Goal: Task Accomplishment & Management: Manage account settings

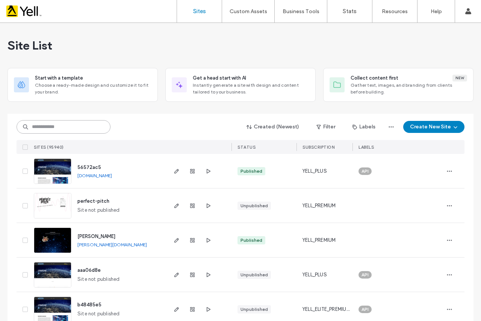
click at [73, 128] on input at bounding box center [64, 127] width 94 height 14
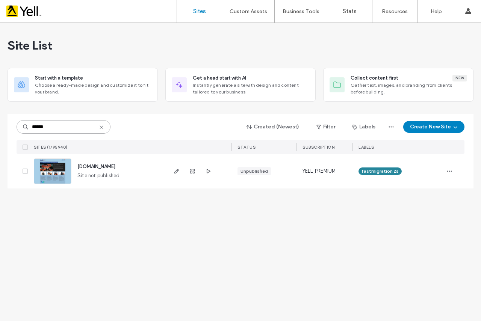
type input "******"
drag, startPoint x: 79, startPoint y: 177, endPoint x: 131, endPoint y: 177, distance: 52.6
click at [131, 177] on div "[DOMAIN_NAME] Site not published" at bounding box center [118, 171] width 95 height 35
click at [138, 196] on div "Site List Start with a template Choose a ready-made design and customize it to …" at bounding box center [241, 110] width 466 height 175
drag, startPoint x: 333, startPoint y: 171, endPoint x: 342, endPoint y: 170, distance: 8.7
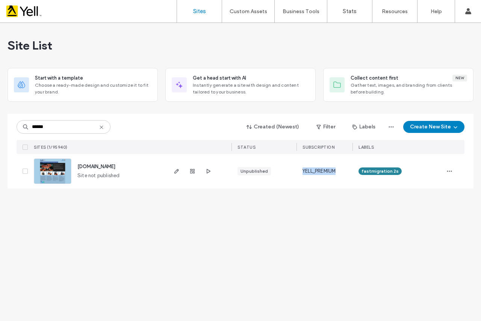
click at [342, 170] on div "[DOMAIN_NAME] Site not published Unpublished YELL_PREMIUM fastmigration 2s" at bounding box center [241, 171] width 448 height 35
click at [342, 170] on div "YELL_PREMIUM" at bounding box center [324, 171] width 56 height 35
